Goal: Information Seeking & Learning: Learn about a topic

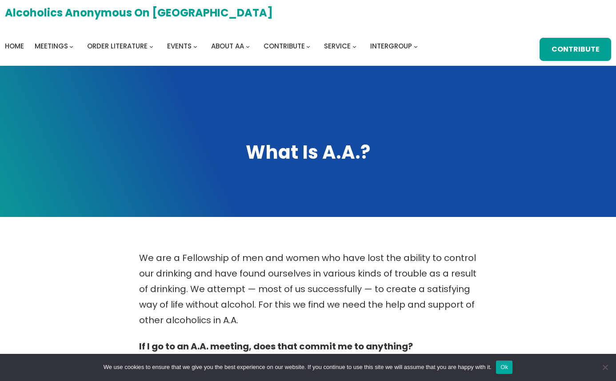
click at [143, 12] on link "Alcoholics Anonymous on [GEOGRAPHIC_DATA]" at bounding box center [139, 12] width 268 height 19
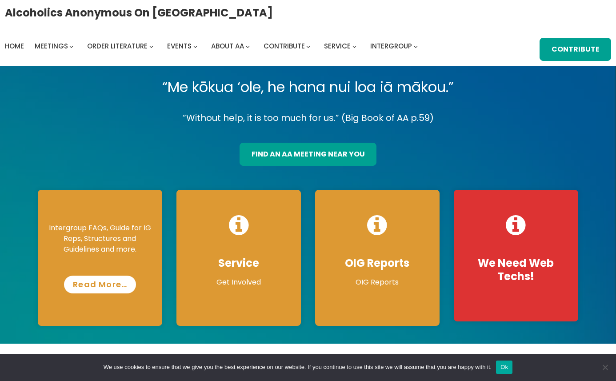
click at [102, 290] on link "Read More…" at bounding box center [100, 284] width 72 height 18
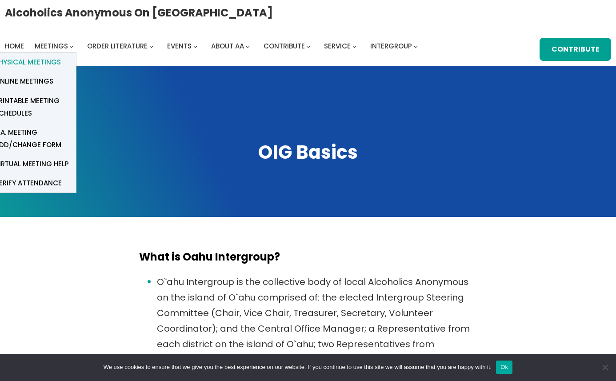
click at [61, 56] on span "Physical Meetings" at bounding box center [28, 62] width 66 height 12
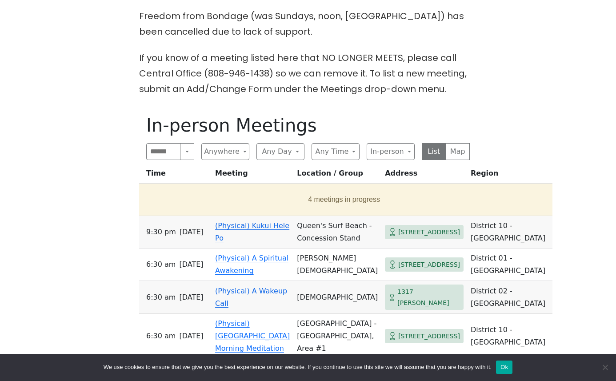
scroll to position [242, 0]
click at [240, 149] on button "Anywhere" at bounding box center [225, 151] width 48 height 17
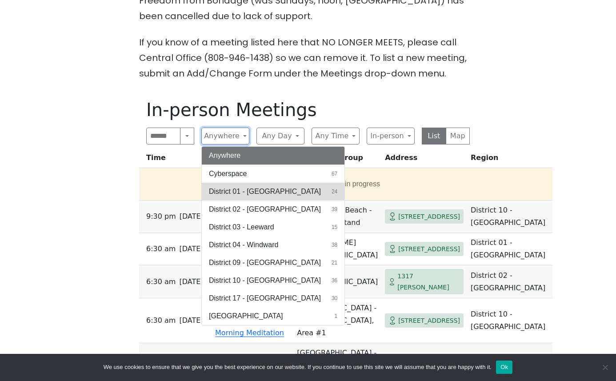
scroll to position [266, 0]
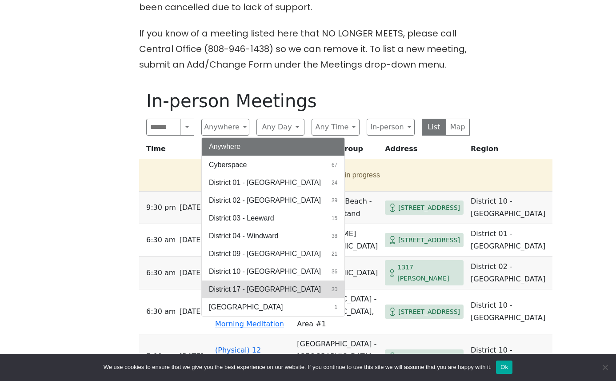
click at [265, 290] on span "District 17 - Waianae" at bounding box center [265, 289] width 112 height 11
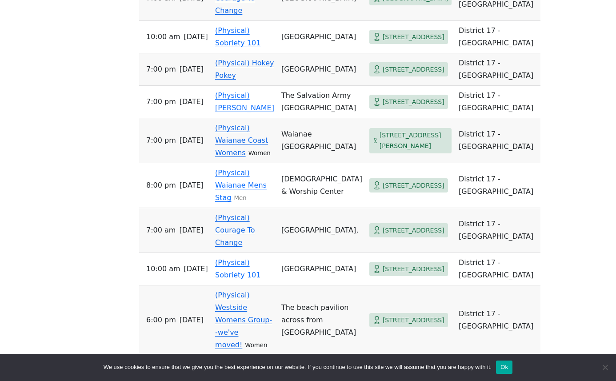
scroll to position [1269, 0]
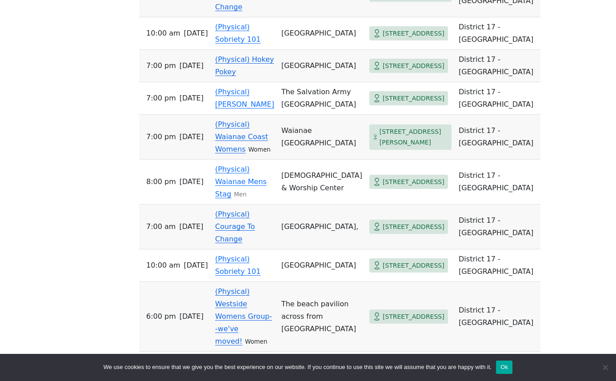
click at [245, 357] on link "(Physical) Hokey Pokey" at bounding box center [244, 367] width 59 height 21
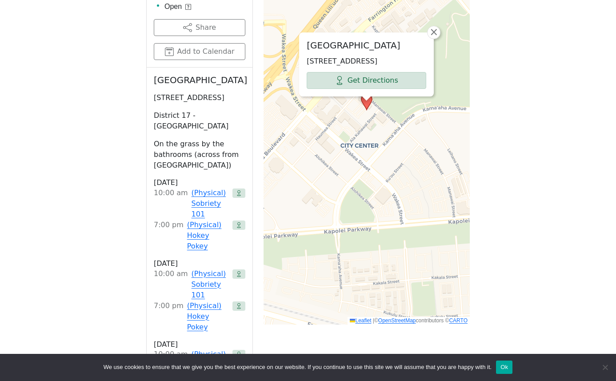
scroll to position [1155, 0]
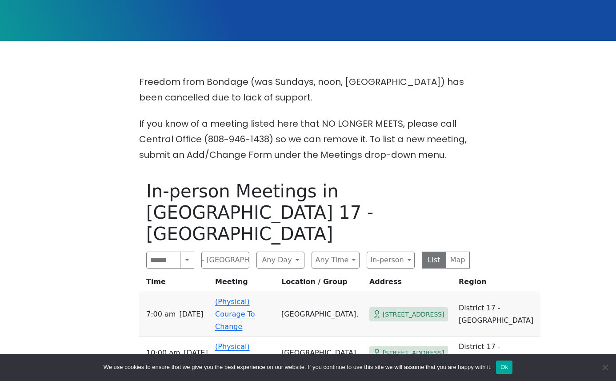
scroll to position [181, 0]
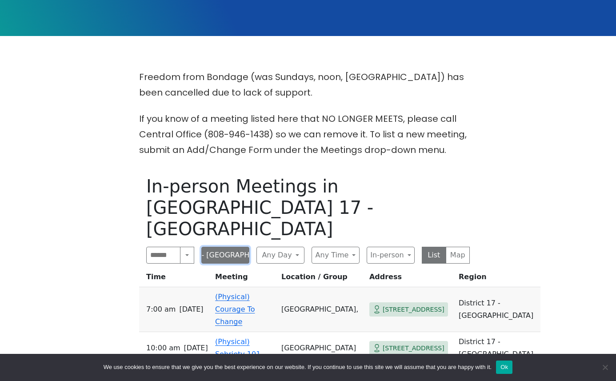
click at [230, 247] on button "District 17 - Waianae" at bounding box center [225, 255] width 48 height 17
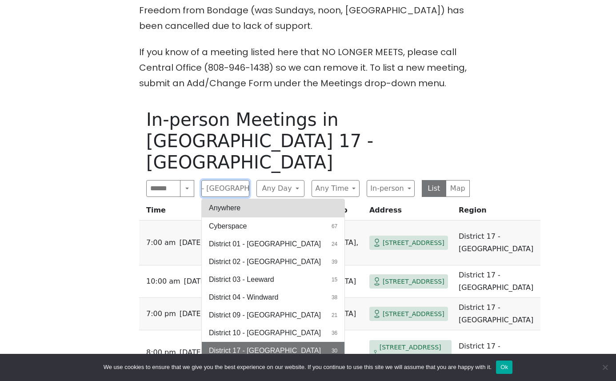
scroll to position [252, 0]
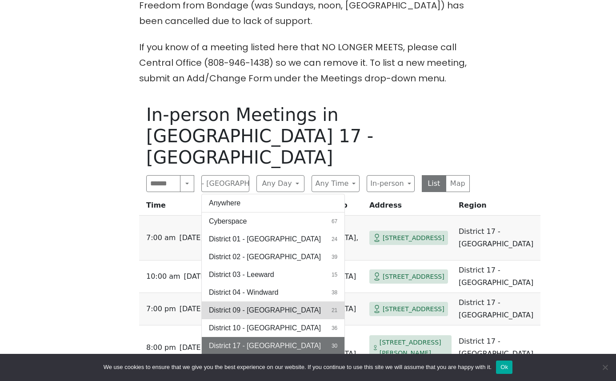
click at [242, 305] on span "District 09 - Central North Shore" at bounding box center [265, 310] width 112 height 11
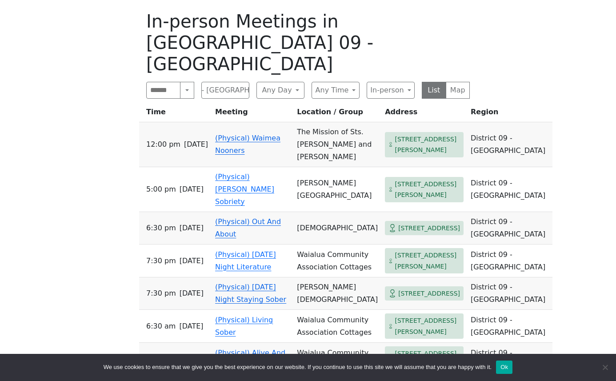
scroll to position [340, 0]
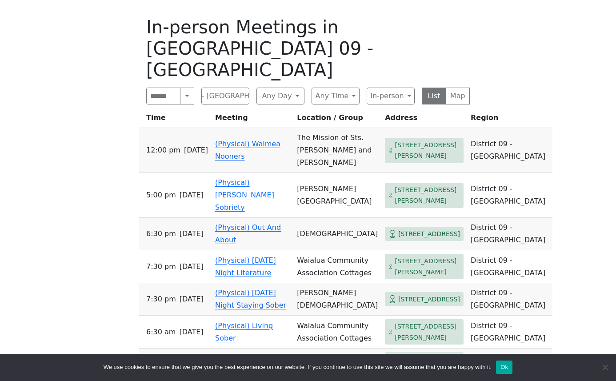
click at [235, 244] on link "(Physical) Out And About" at bounding box center [248, 233] width 66 height 21
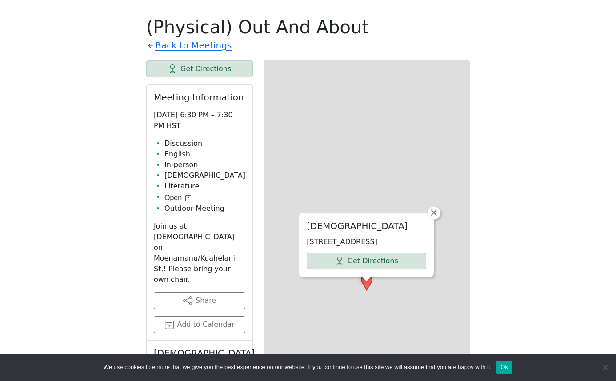
scroll to position [349, 0]
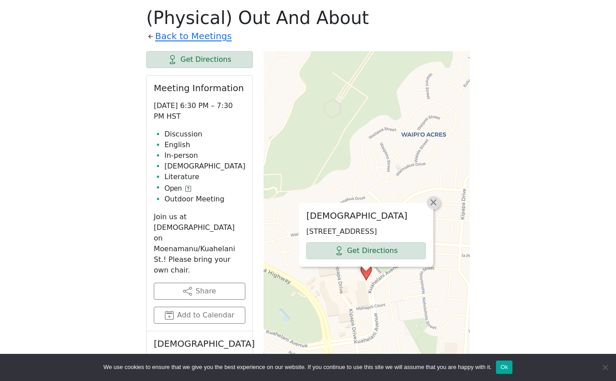
click at [433, 197] on span "×" at bounding box center [433, 202] width 9 height 11
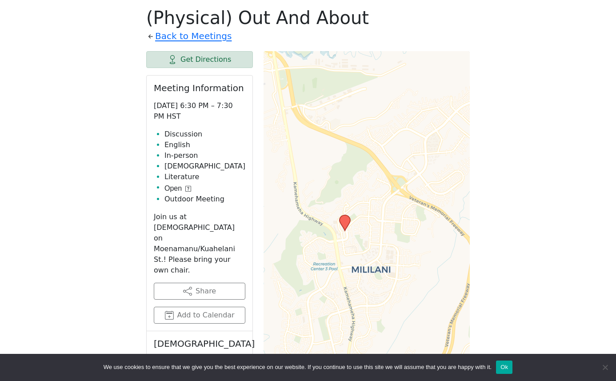
drag, startPoint x: 390, startPoint y: 291, endPoint x: 361, endPoint y: 237, distance: 61.1
click at [361, 237] on div "Leaflet | © OpenStreetMap contributors © CARTO" at bounding box center [366, 273] width 206 height 444
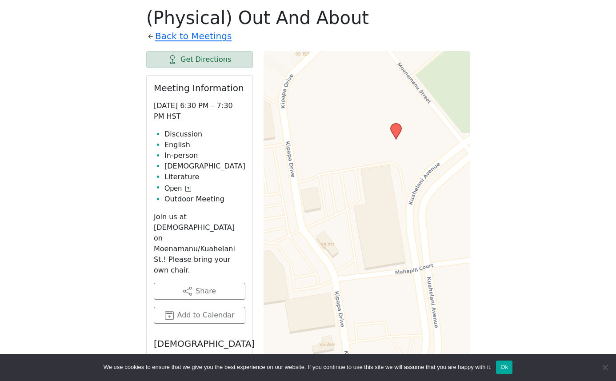
drag, startPoint x: 348, startPoint y: 160, endPoint x: 435, endPoint y: 243, distance: 120.1
click at [435, 243] on div "Leaflet | © OpenStreetMap contributors © CARTO" at bounding box center [366, 273] width 206 height 444
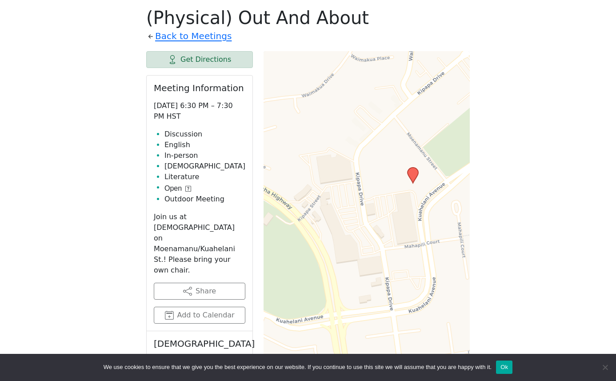
drag, startPoint x: 375, startPoint y: 276, endPoint x: 372, endPoint y: 265, distance: 11.9
click at [372, 265] on div "Leaflet | © OpenStreetMap contributors © CARTO" at bounding box center [366, 273] width 206 height 444
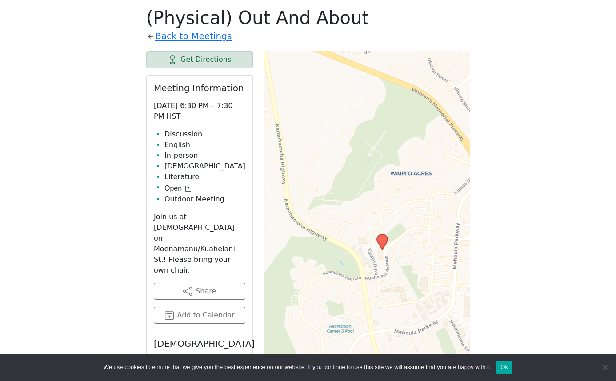
click at [189, 189] on icon at bounding box center [188, 189] width 6 height 6
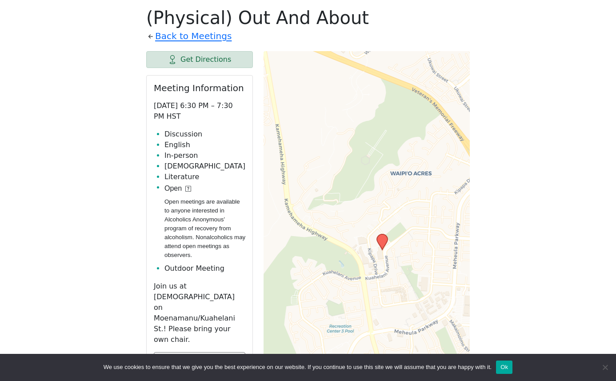
click at [189, 189] on icon at bounding box center [188, 189] width 6 height 6
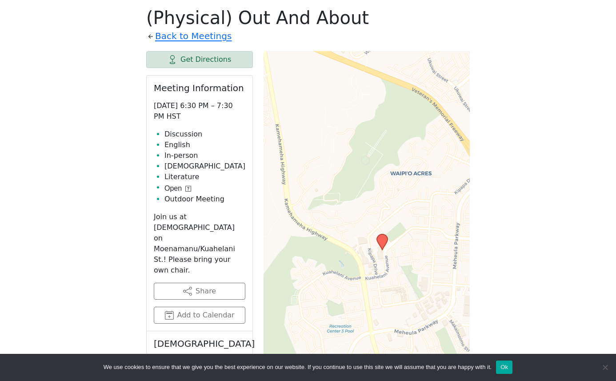
click at [188, 239] on p "Join us at Mililani Presbyterian Church on Moenamanu/Kuahelani St.! Please brin…" at bounding box center [200, 243] width 92 height 64
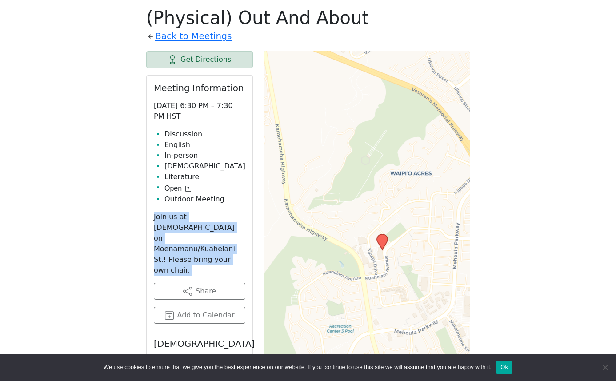
click at [188, 239] on p "Join us at Mililani Presbyterian Church on Moenamanu/Kuahelani St.! Please brin…" at bounding box center [200, 243] width 92 height 64
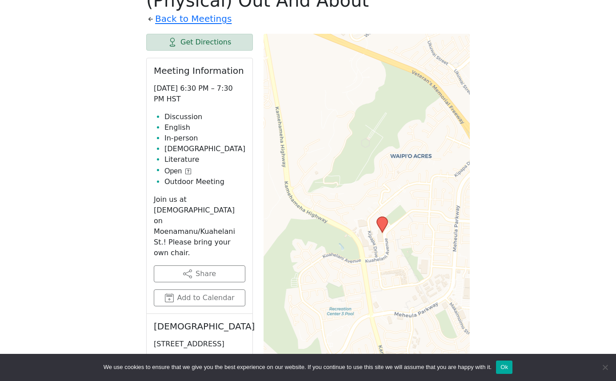
scroll to position [340, 0]
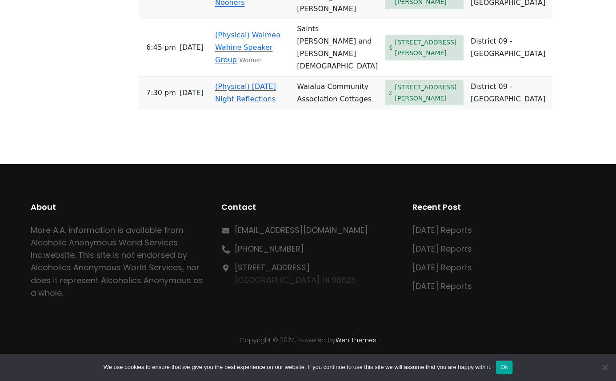
scroll to position [1417, 0]
